Goal: Information Seeking & Learning: Learn about a topic

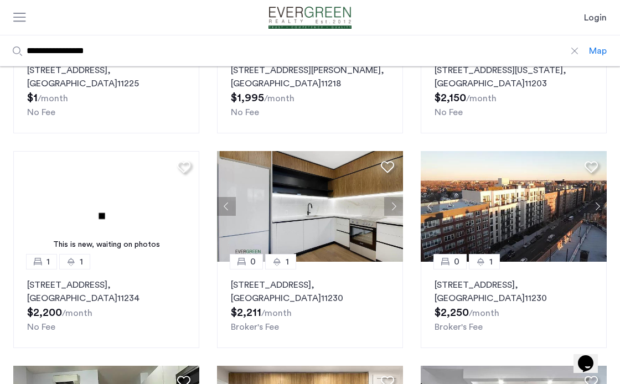
scroll to position [222, 0]
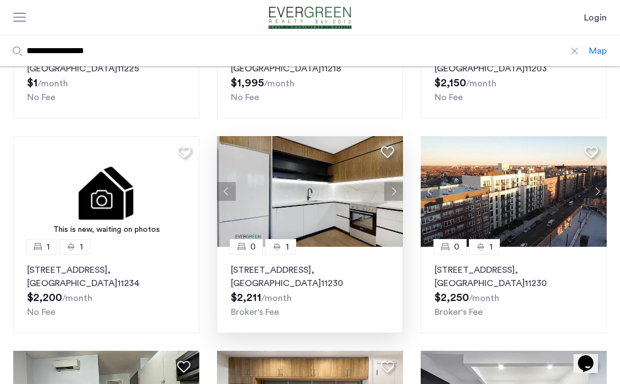
click at [392, 189] on button "Next apartment" at bounding box center [393, 191] width 19 height 19
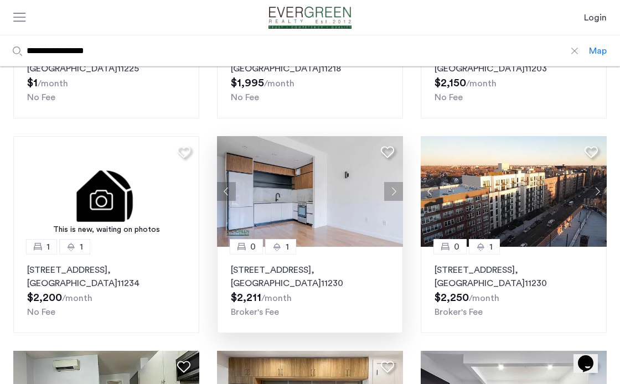
click at [392, 189] on button "Next apartment" at bounding box center [393, 191] width 19 height 19
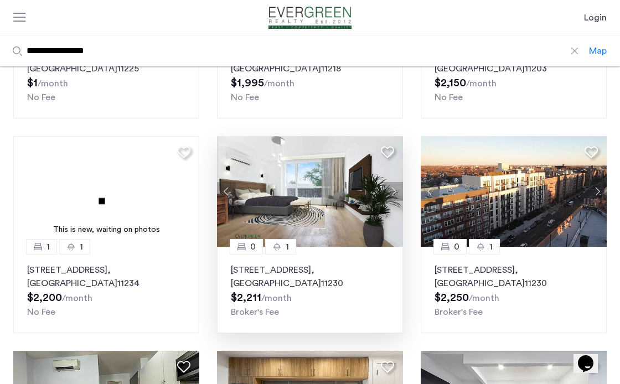
click at [392, 189] on button "Next apartment" at bounding box center [393, 191] width 19 height 19
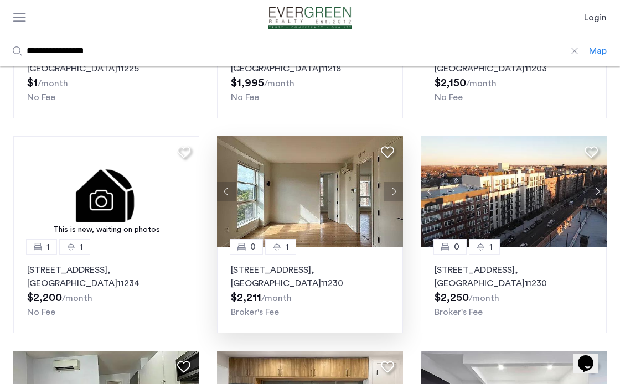
click at [392, 189] on button "Next apartment" at bounding box center [393, 191] width 19 height 19
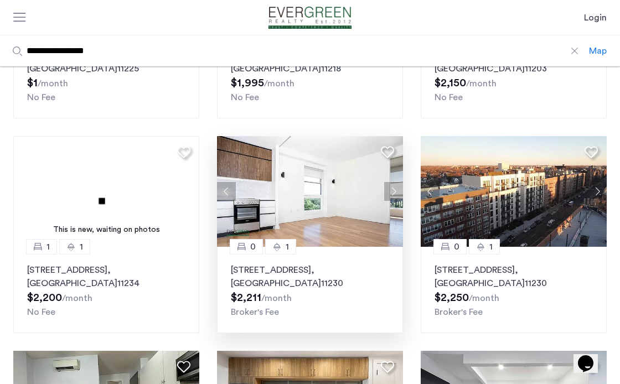
click at [392, 189] on button "Next apartment" at bounding box center [393, 191] width 19 height 19
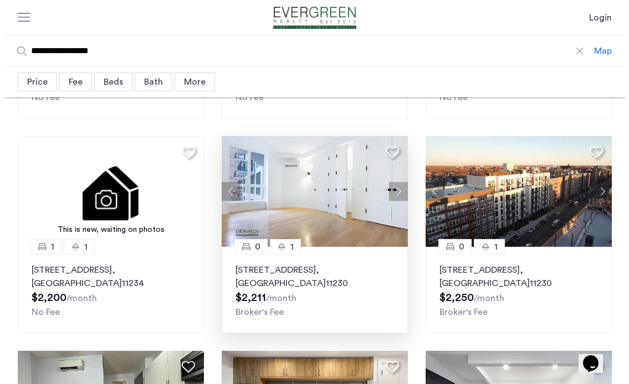
scroll to position [0, 0]
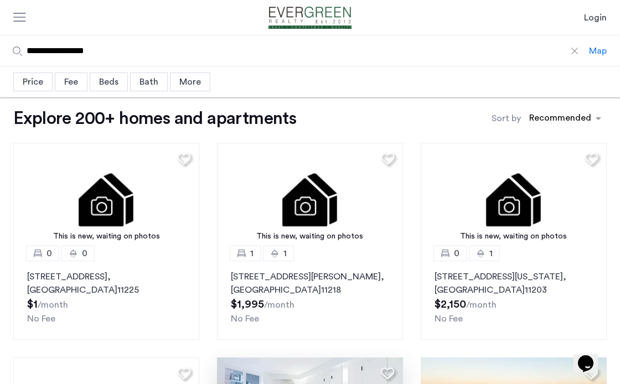
click at [599, 51] on div "Map" at bounding box center [598, 50] width 18 height 13
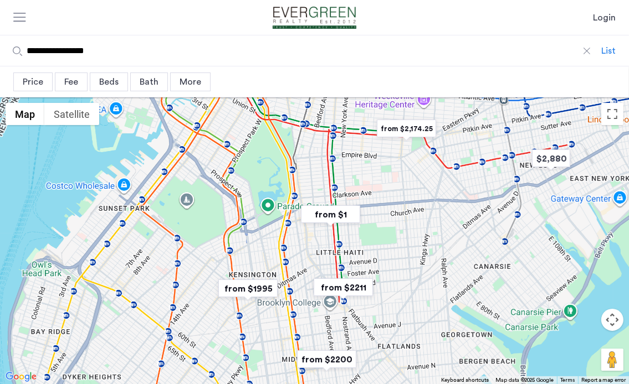
click at [291, 241] on div at bounding box center [314, 241] width 629 height 287
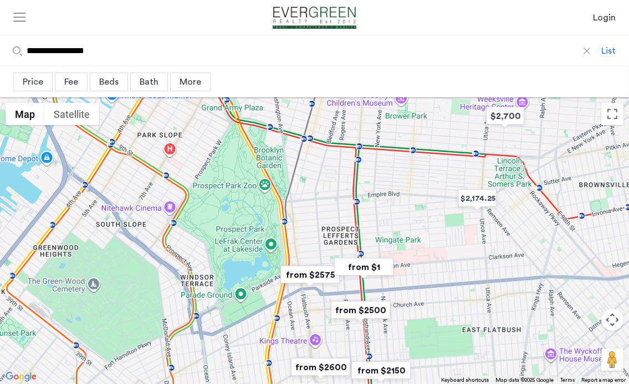
drag, startPoint x: 325, startPoint y: 224, endPoint x: 316, endPoint y: 337, distance: 113.3
click at [316, 337] on div at bounding box center [314, 241] width 629 height 287
click at [469, 202] on img "$2,174.25" at bounding box center [477, 199] width 47 height 25
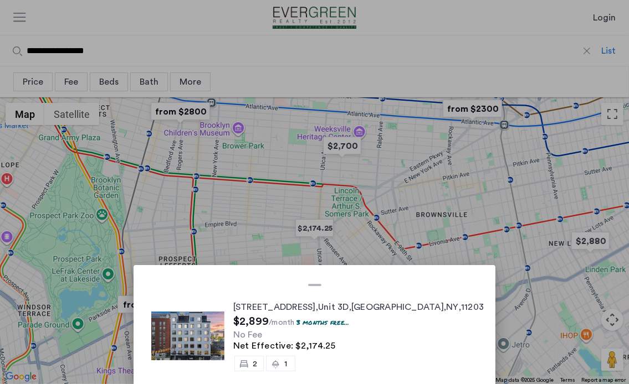
click at [423, 218] on div at bounding box center [314, 192] width 629 height 384
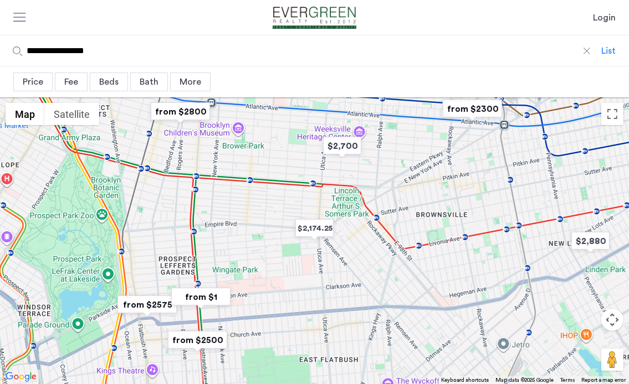
click at [206, 300] on img "from $1" at bounding box center [201, 297] width 68 height 25
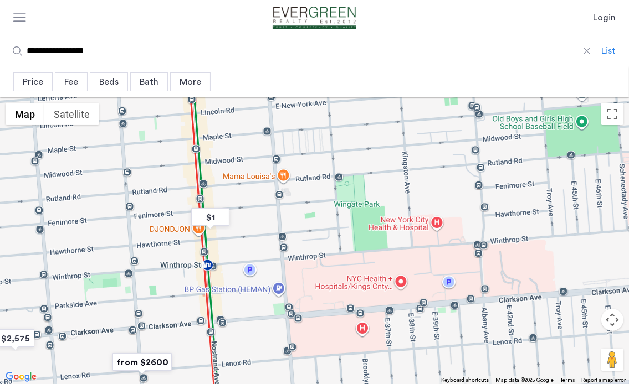
drag, startPoint x: 416, startPoint y: 155, endPoint x: 307, endPoint y: 243, distance: 139.5
click at [307, 243] on div "To navigate, press the arrow keys." at bounding box center [314, 241] width 629 height 287
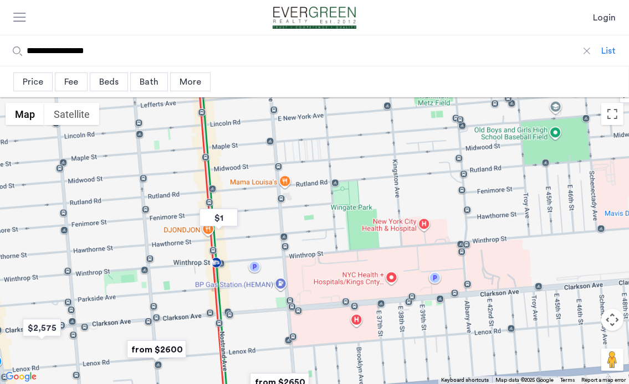
click at [296, 223] on div "To navigate, press the arrow keys." at bounding box center [314, 241] width 629 height 287
